Goal: Task Accomplishment & Management: Complete application form

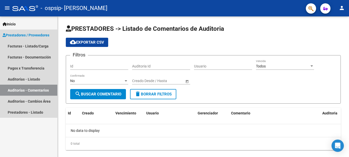
click at [35, 33] on span "Prestadores / Proveedores" at bounding box center [26, 35] width 47 height 6
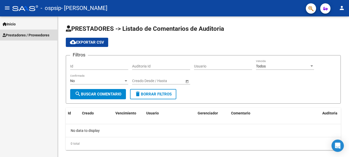
click at [35, 33] on span "Prestadores / Proveedores" at bounding box center [26, 35] width 47 height 6
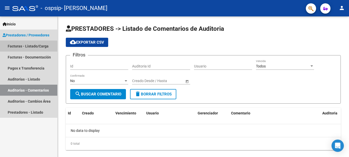
click at [21, 50] on link "Facturas - Listado/Carga" at bounding box center [28, 46] width 57 height 11
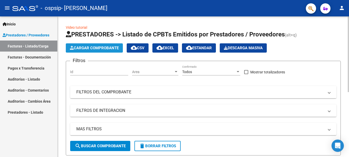
click at [92, 45] on button "Cargar Comprobante" at bounding box center [94, 47] width 57 height 9
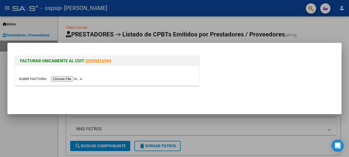
click at [25, 119] on div at bounding box center [174, 78] width 349 height 157
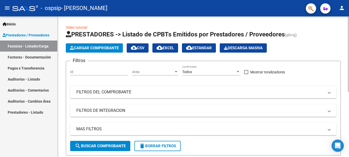
drag, startPoint x: 347, startPoint y: 57, endPoint x: 347, endPoint y: 102, distance: 44.7
click at [347, 102] on div "Video tutorial PRESTADORES -> Listado de CPBTs Emitidos por Prestadores / Prove…" at bounding box center [204, 145] width 292 height 258
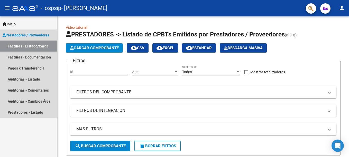
click at [30, 33] on span "Prestadores / Proveedores" at bounding box center [26, 35] width 47 height 6
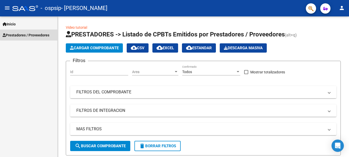
click at [30, 33] on span "Prestadores / Proveedores" at bounding box center [26, 35] width 47 height 6
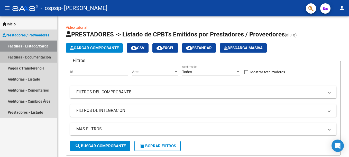
click at [21, 59] on link "Facturas - Documentación" at bounding box center [28, 57] width 57 height 11
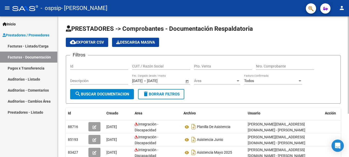
scroll to position [63, 0]
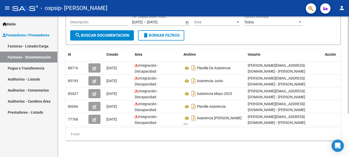
click at [349, 133] on html "menu - ospsip - [PERSON_NAME] person Inicio Instructivos Contacto OS Prestadore…" at bounding box center [174, 78] width 349 height 157
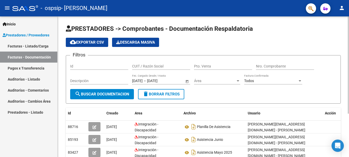
click at [349, 32] on div at bounding box center [348, 86] width 1 height 141
click at [142, 65] on input "CUIT / Razón Social" at bounding box center [161, 66] width 58 height 4
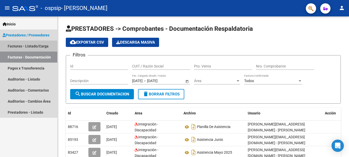
click at [20, 47] on link "Facturas - Listado/Carga" at bounding box center [28, 46] width 57 height 11
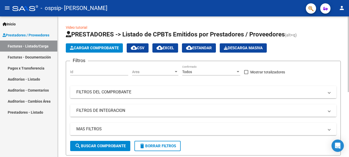
click at [129, 108] on mat-panel-title "FILTROS DE INTEGRACION" at bounding box center [200, 111] width 248 height 6
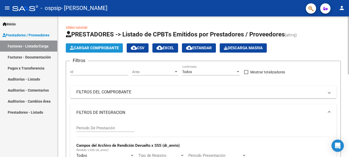
click at [92, 47] on span "Cargar Comprobante" at bounding box center [94, 48] width 49 height 5
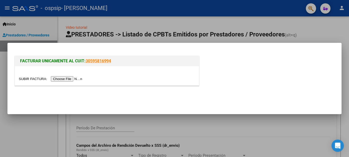
click at [59, 80] on input "file" at bounding box center [51, 78] width 65 height 5
click at [312, 26] on div at bounding box center [174, 78] width 349 height 157
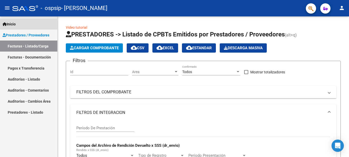
click at [11, 24] on span "Inicio" at bounding box center [9, 24] width 13 height 6
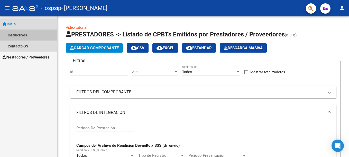
click at [20, 36] on link "Instructivos" at bounding box center [28, 35] width 57 height 11
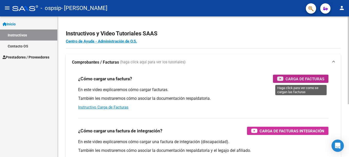
click at [302, 78] on span "Carga de Facturas" at bounding box center [305, 79] width 39 height 6
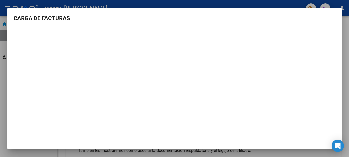
click at [7, 69] on div at bounding box center [174, 78] width 349 height 157
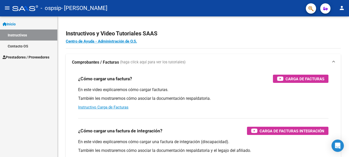
click at [23, 58] on span "Prestadores / Proveedores" at bounding box center [26, 58] width 47 height 6
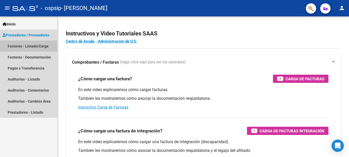
click at [20, 43] on link "Facturas - Listado/Carga" at bounding box center [28, 46] width 57 height 11
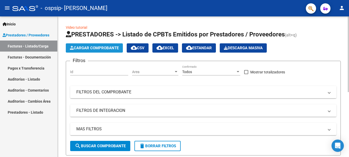
click at [100, 47] on span "Cargar Comprobante" at bounding box center [94, 48] width 49 height 5
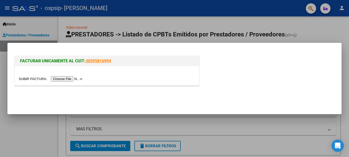
click at [68, 80] on input "file" at bounding box center [51, 78] width 65 height 5
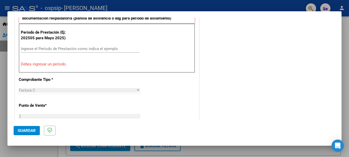
scroll to position [152, 0]
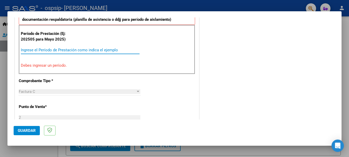
click at [33, 51] on input "Ingrese el Período de Prestación como indica el ejemplo" at bounding box center [80, 50] width 119 height 5
type input "0"
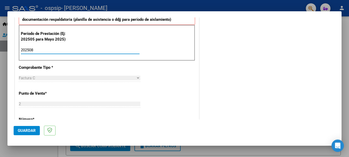
type input "202508"
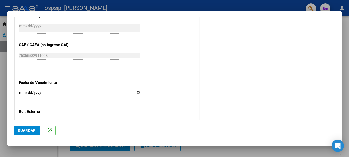
scroll to position [324, 0]
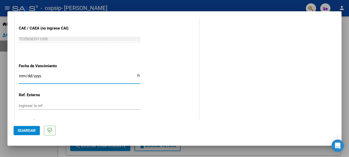
click at [136, 75] on input "Ingresar la fecha" at bounding box center [80, 78] width 122 height 8
click at [23, 75] on input "Ingresar la fecha" at bounding box center [80, 78] width 122 height 8
type input "[DATE]"
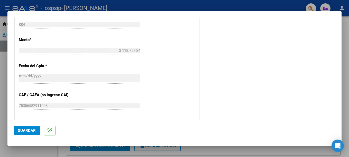
scroll to position [255, 0]
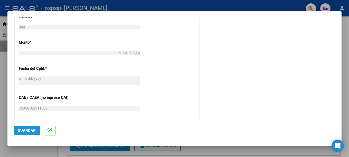
click at [29, 132] on span "Guardar" at bounding box center [27, 131] width 18 height 5
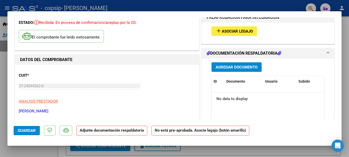
scroll to position [32, 0]
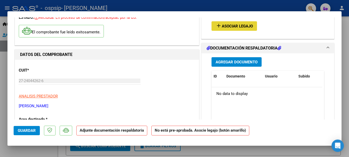
click at [230, 25] on span "Asociar Legajo" at bounding box center [237, 26] width 31 height 5
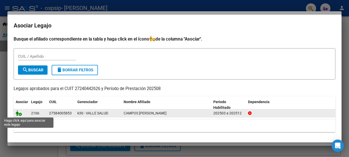
click at [18, 114] on icon at bounding box center [19, 114] width 6 height 6
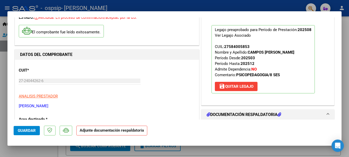
click at [264, 114] on h1 "DOCUMENTACIÓN RESPALDATORIA" at bounding box center [244, 115] width 75 height 6
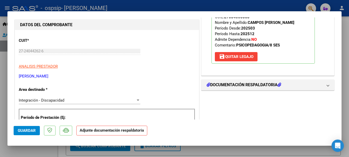
scroll to position [59, 0]
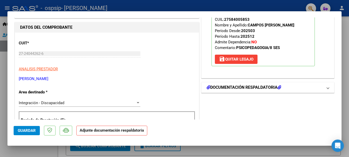
click at [322, 87] on span "DOCUMENTACIÓN RESPALDATORIA" at bounding box center [267, 88] width 120 height 6
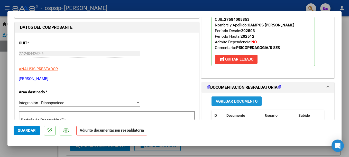
click at [223, 102] on span "Agregar Documento" at bounding box center [237, 101] width 42 height 5
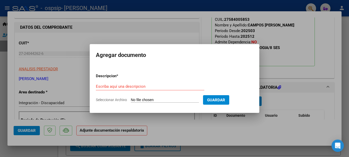
click at [141, 99] on input "Seleccionar Archivo" at bounding box center [165, 100] width 68 height 5
type input "C:\fakepath\Planilla Asistencia [PERSON_NAME][1].pdf"
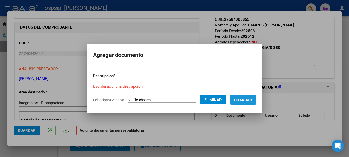
click at [246, 101] on span "Guardar" at bounding box center [243, 100] width 18 height 5
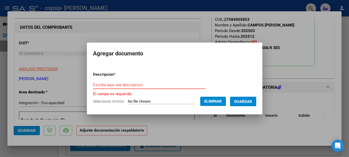
click at [131, 85] on input "Escriba aquí una descripcion" at bounding box center [149, 85] width 113 height 5
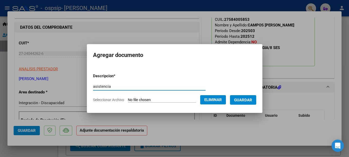
type input "asistencia"
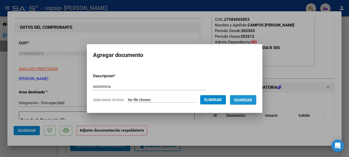
click at [252, 101] on span "Guardar" at bounding box center [243, 100] width 18 height 5
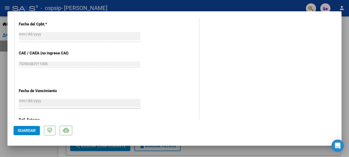
scroll to position [358, 0]
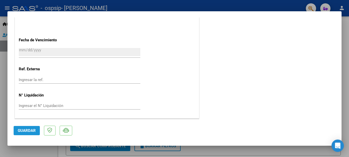
click at [33, 131] on span "Guardar" at bounding box center [27, 131] width 18 height 5
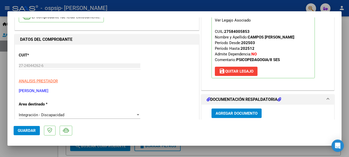
scroll to position [0, 0]
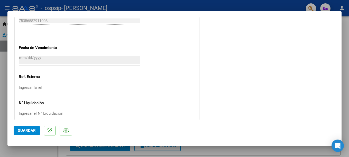
scroll to position [358, 0]
